Goal: Task Accomplishment & Management: Manage account settings

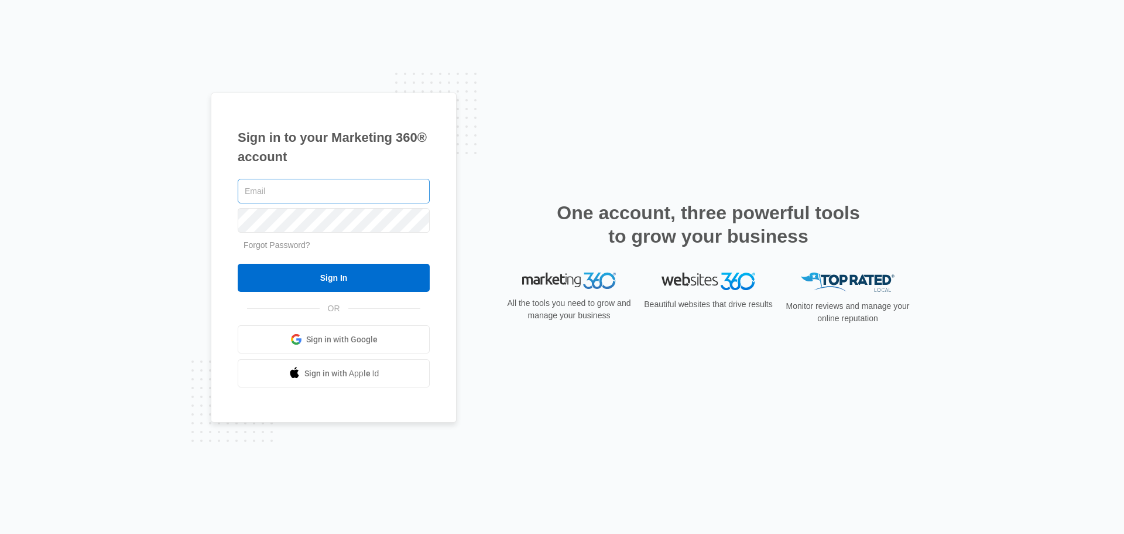
type input "[EMAIL_ADDRESS][DOMAIN_NAME]"
click at [405, 191] on input "[EMAIL_ADDRESS][DOMAIN_NAME]" at bounding box center [334, 191] width 192 height 25
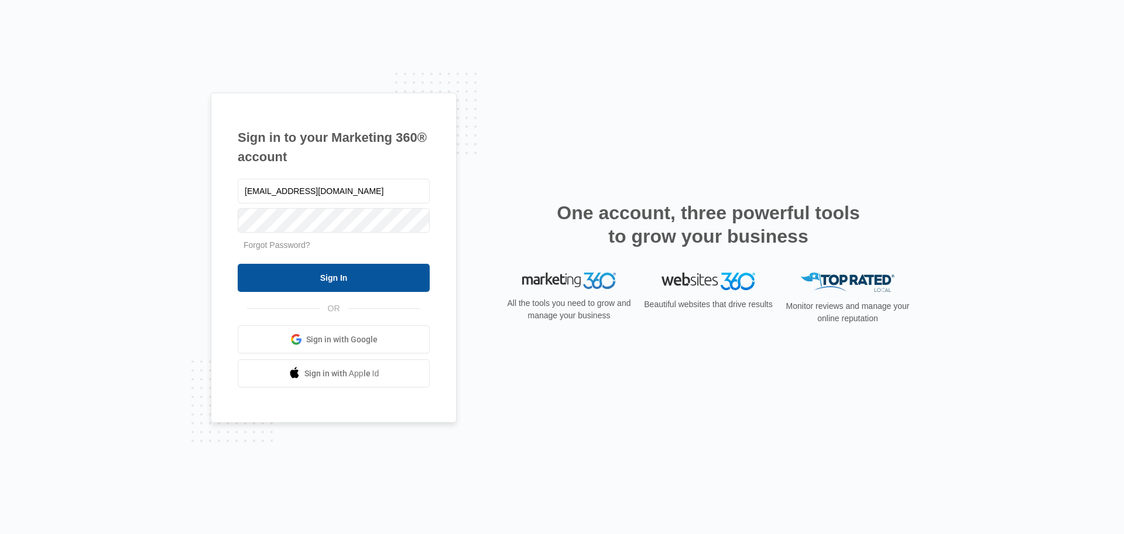
click at [274, 288] on input "Sign In" at bounding box center [334, 278] width 192 height 28
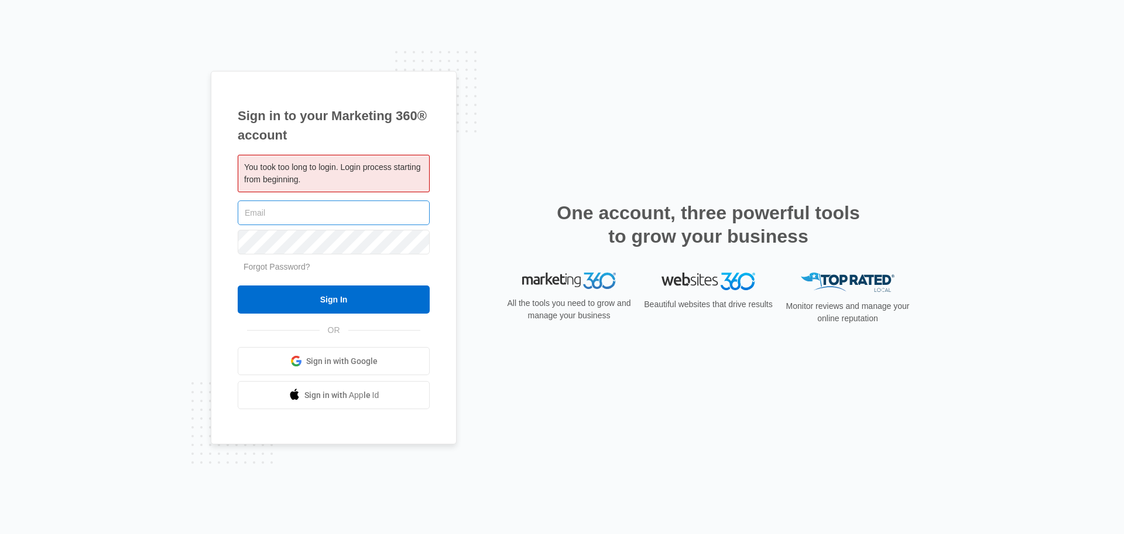
type input "[EMAIL_ADDRESS][DOMAIN_NAME]"
click at [360, 207] on input "[EMAIL_ADDRESS][DOMAIN_NAME]" at bounding box center [334, 212] width 192 height 25
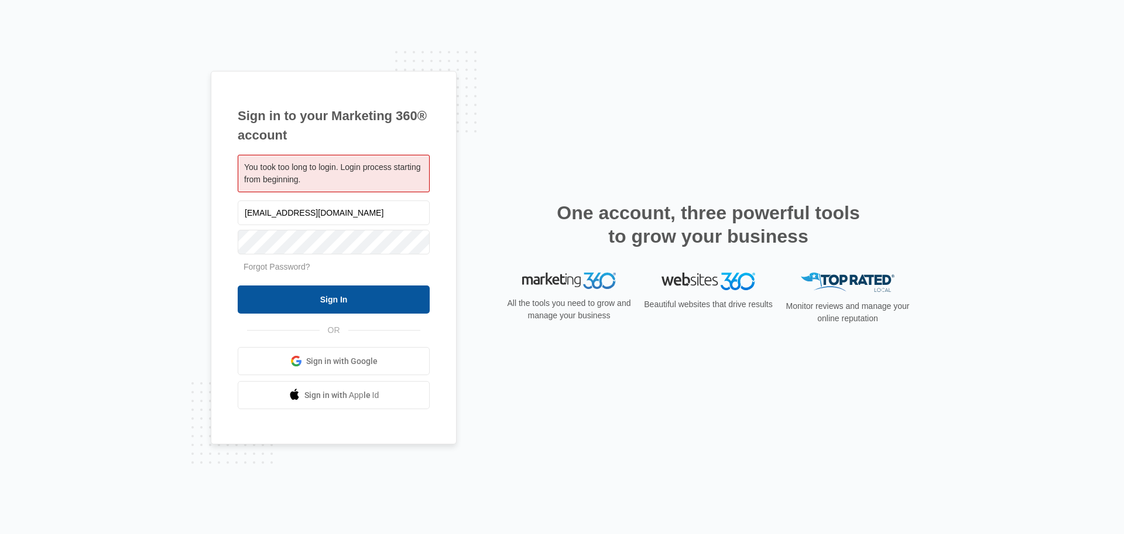
click at [259, 295] on input "Sign In" at bounding box center [334, 299] width 192 height 28
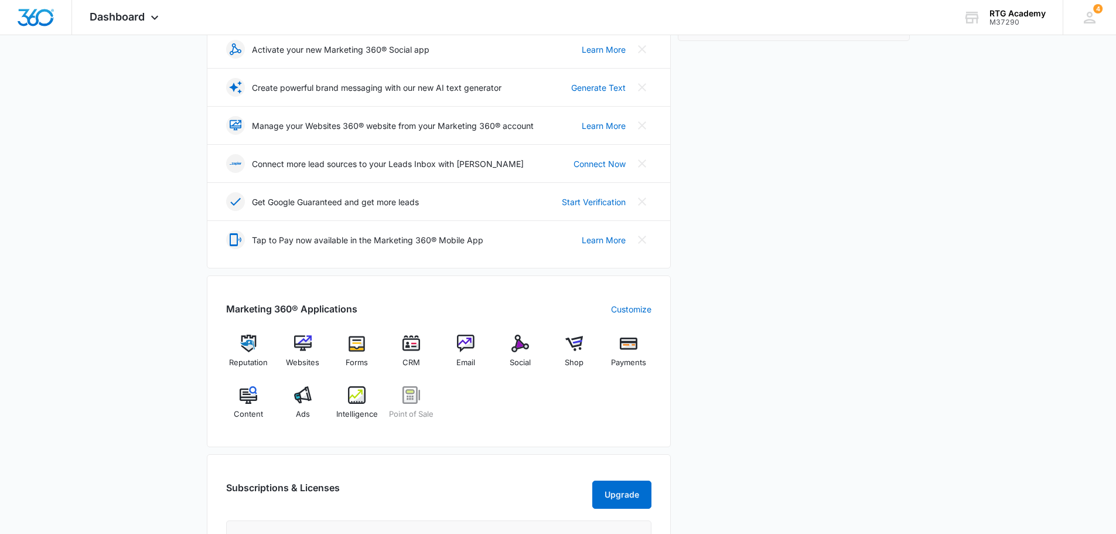
scroll to position [293, 0]
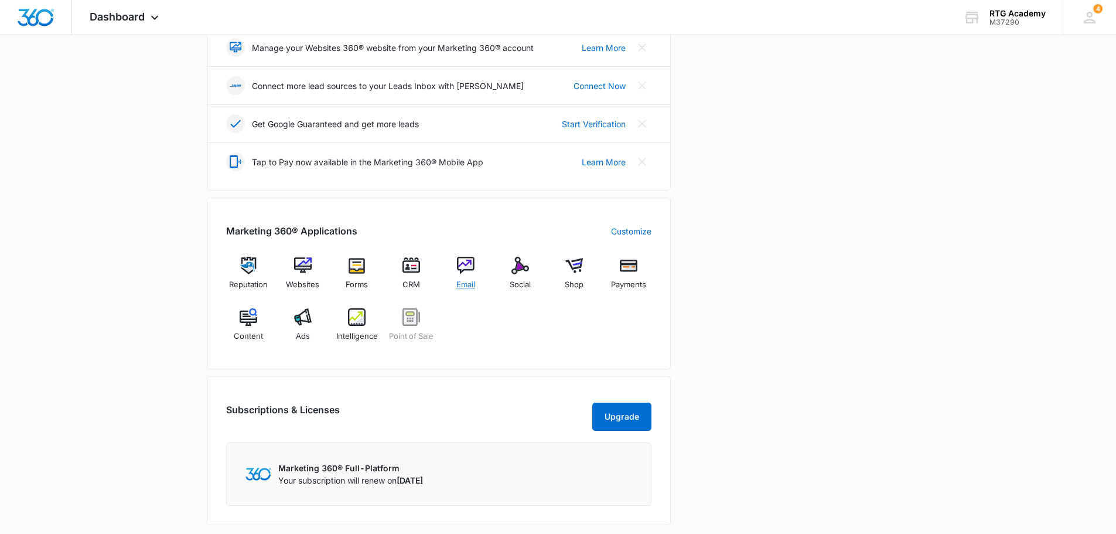
click at [461, 278] on div "Email" at bounding box center [465, 278] width 45 height 42
